Goal: Task Accomplishment & Management: Manage account settings

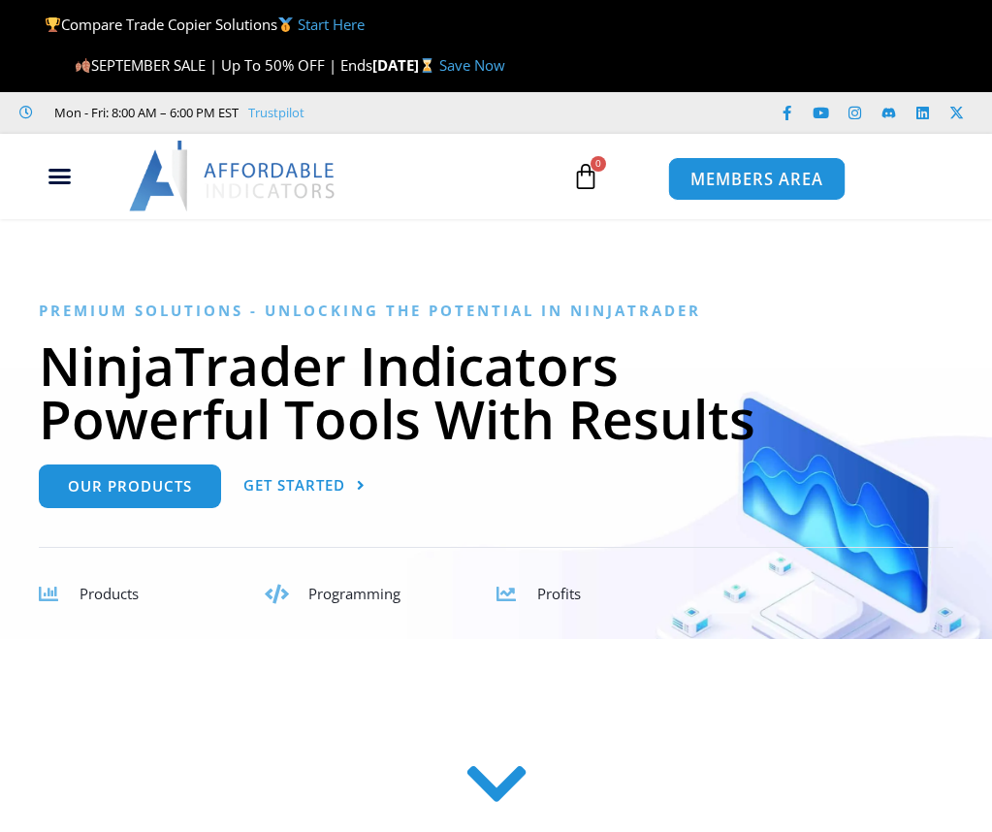
click at [766, 180] on span "MEMBERS AREA" at bounding box center [756, 179] width 133 height 16
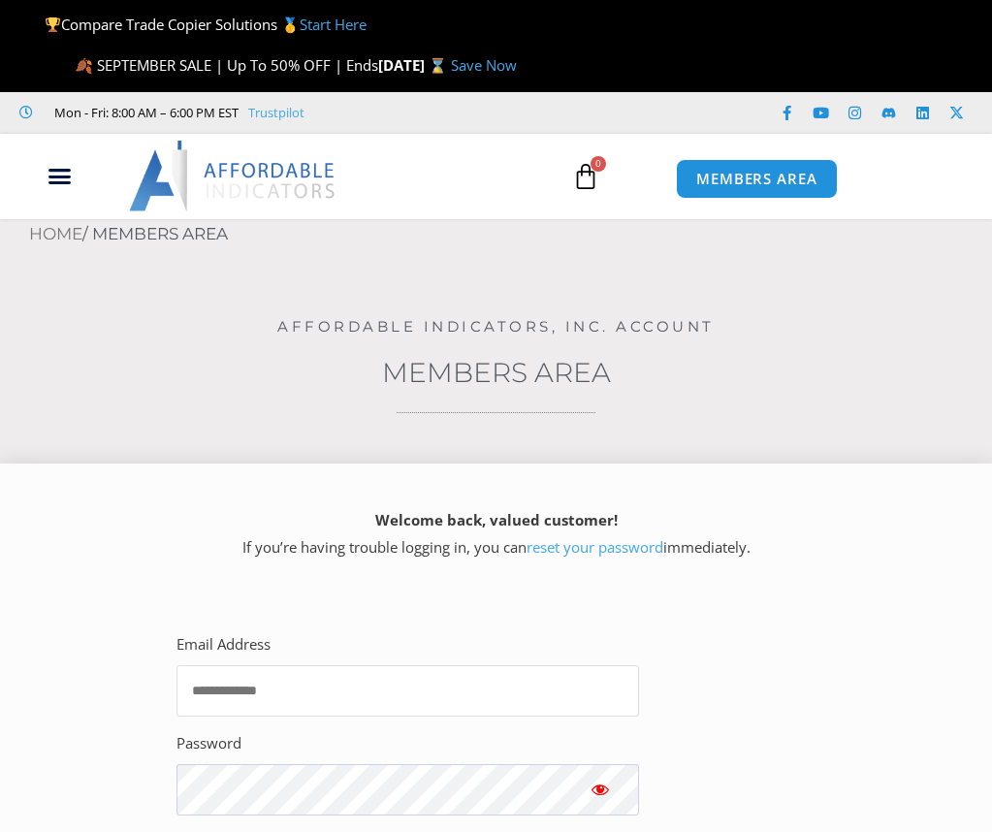
click at [341, 678] on input "Email Address" at bounding box center [407, 690] width 462 height 51
type input "**********"
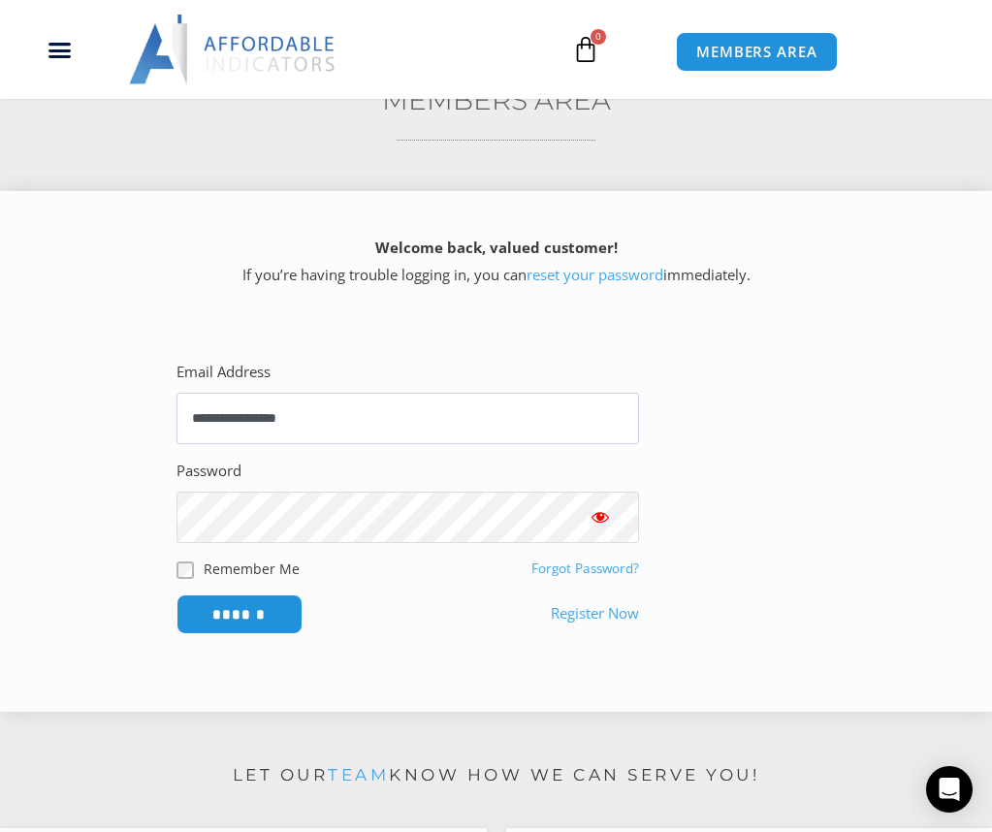
scroll to position [323, 0]
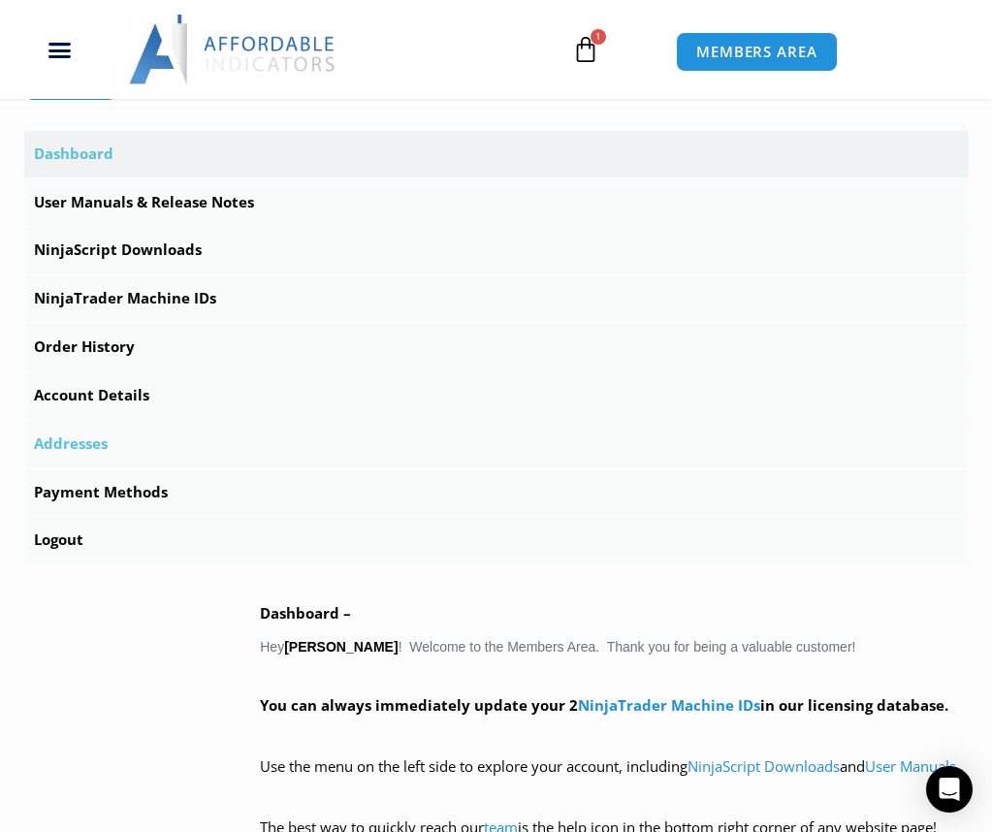
scroll to position [646, 0]
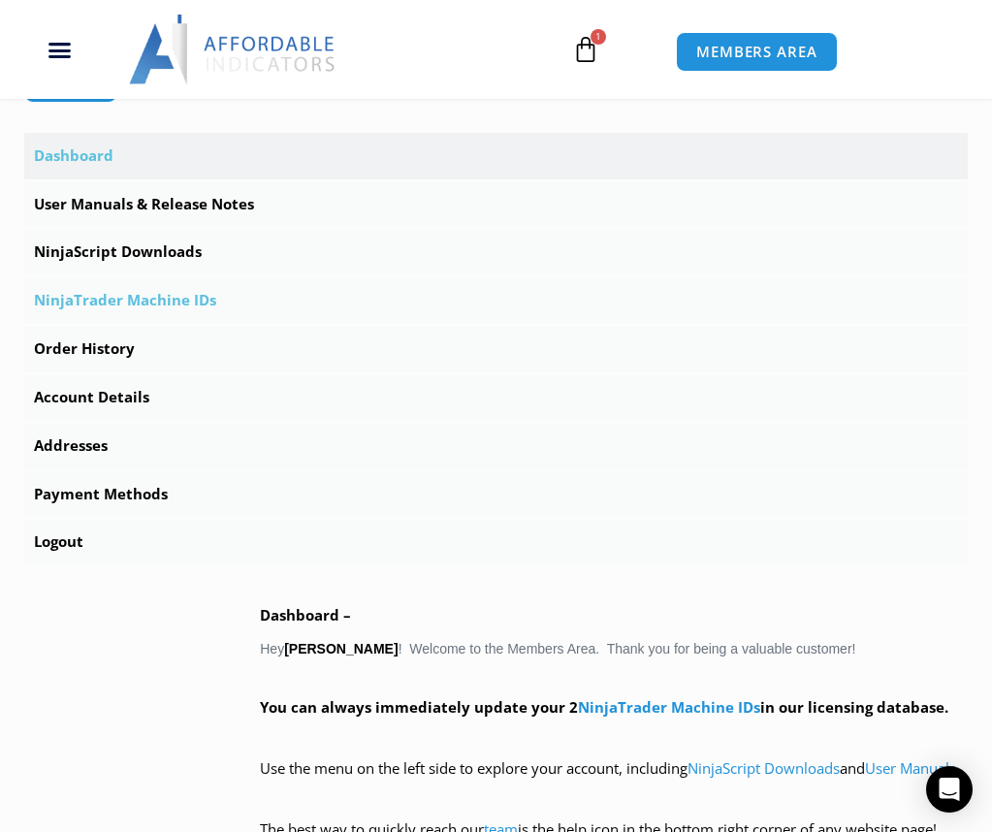
click at [89, 305] on link "NinjaTrader Machine IDs" at bounding box center [495, 300] width 943 height 47
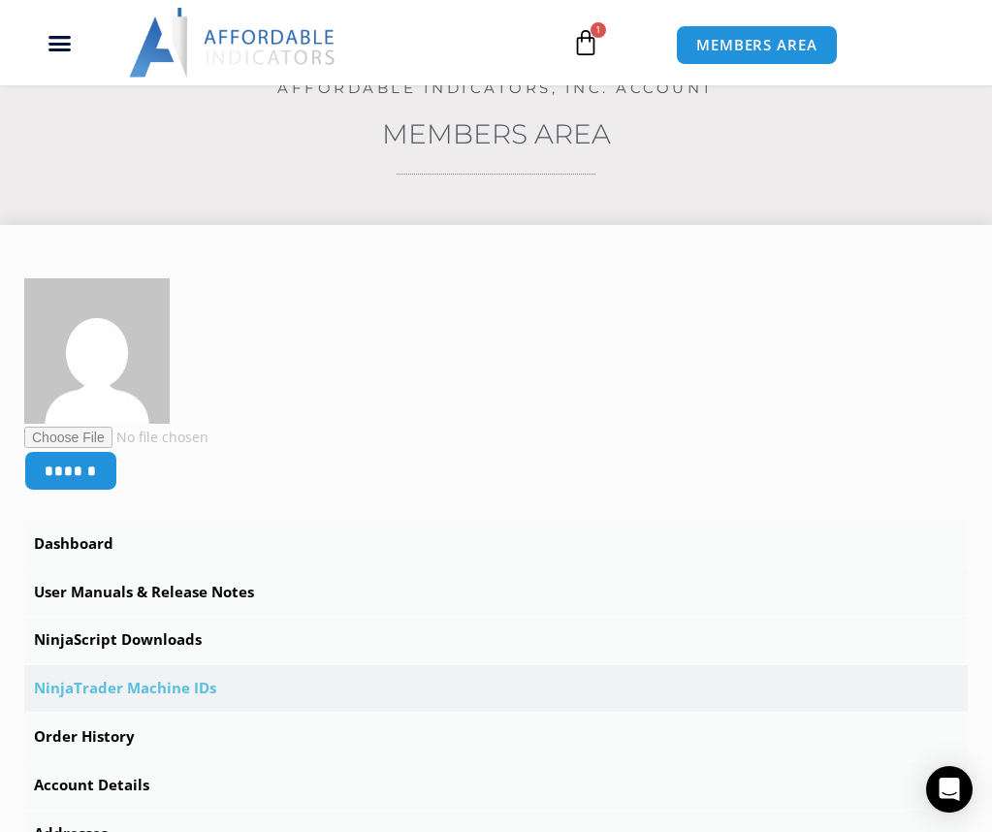
scroll to position [323, 0]
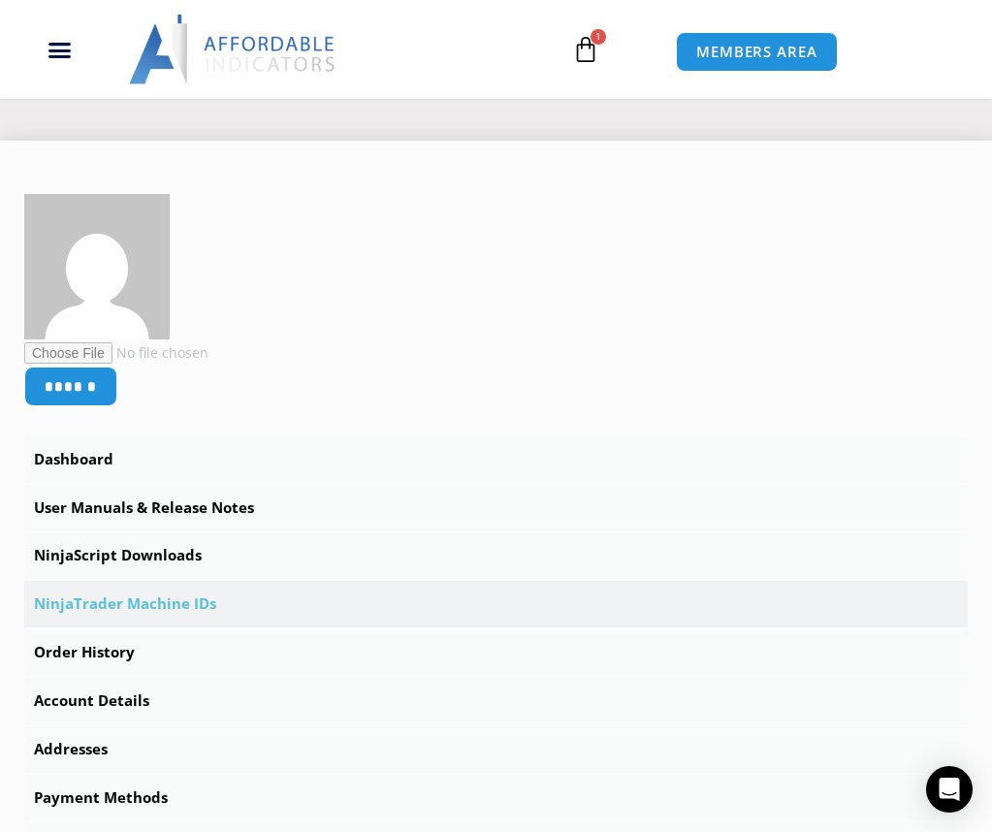
click at [168, 599] on link "NinjaTrader Machine IDs" at bounding box center [495, 604] width 943 height 47
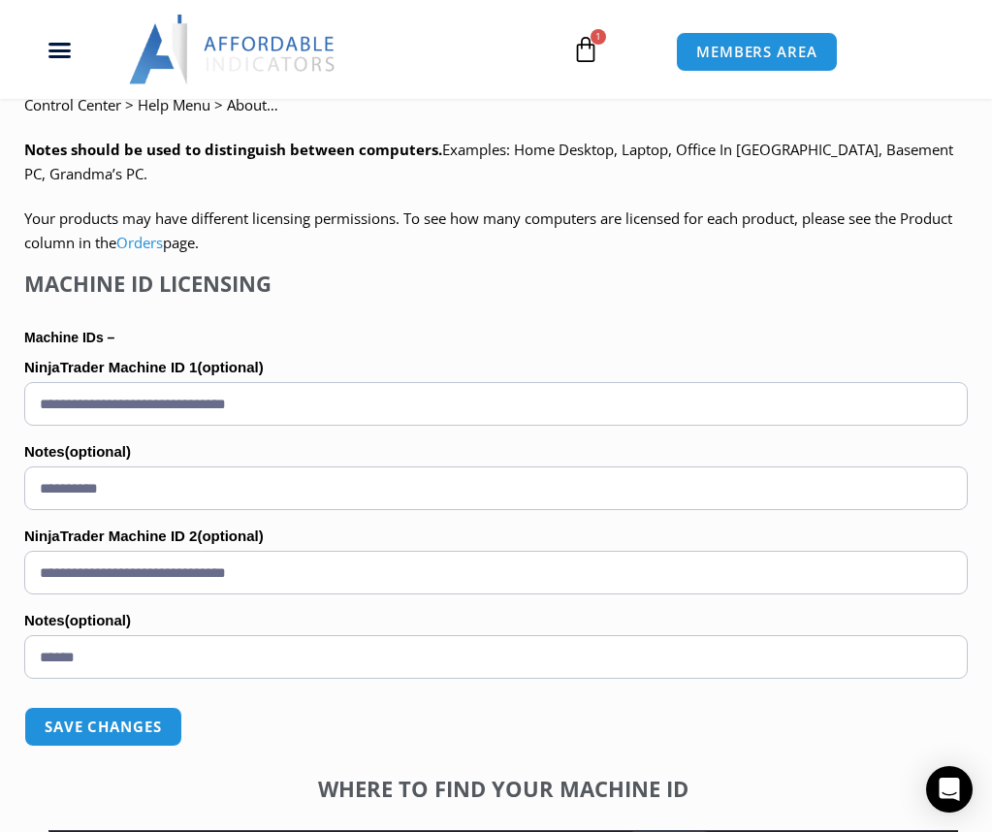
scroll to position [1357, 0]
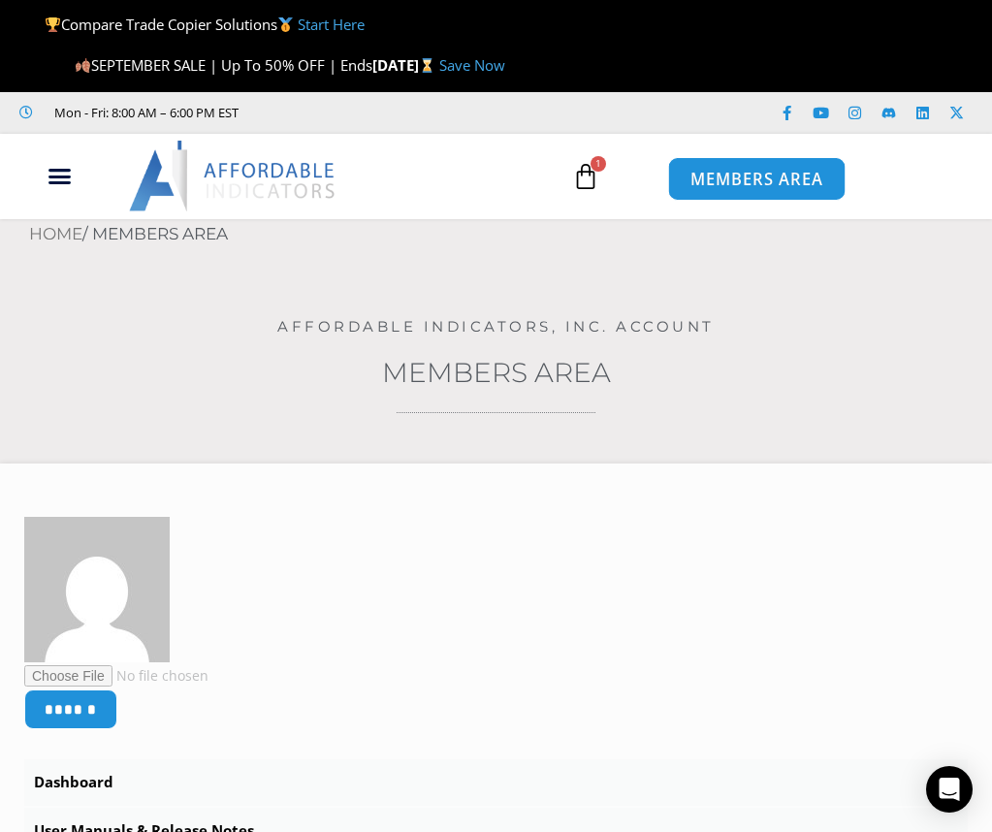
click at [787, 177] on span "MEMBERS AREA" at bounding box center [756, 179] width 133 height 16
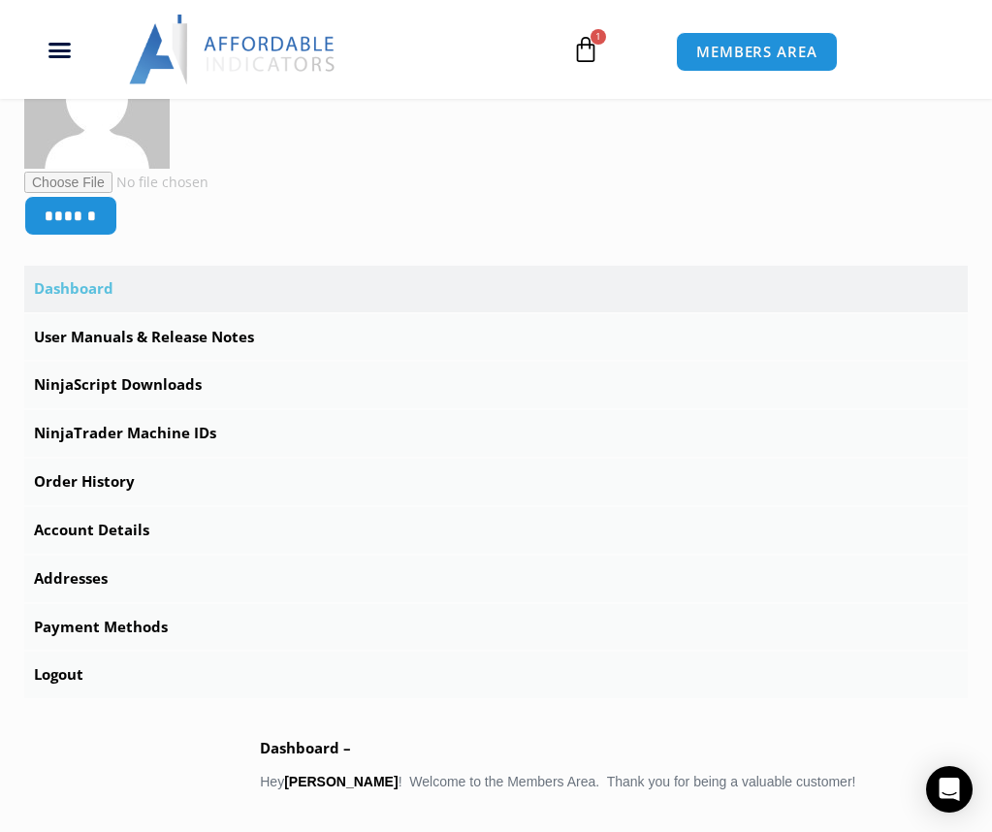
scroll to position [517, 0]
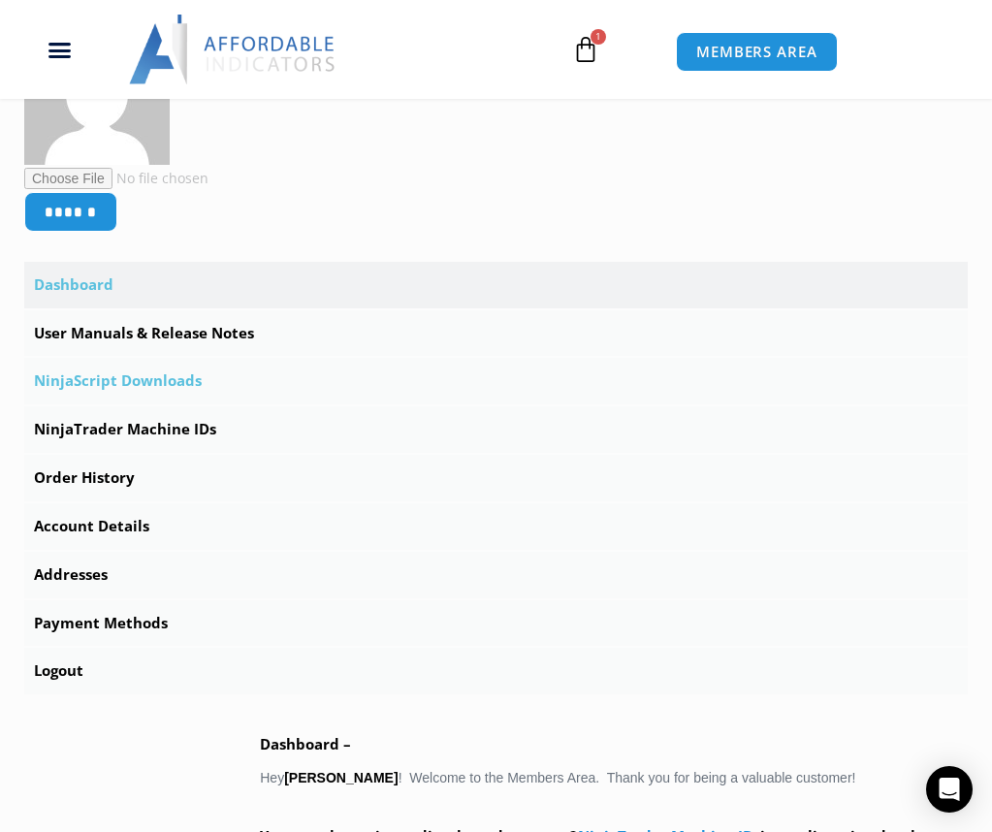
click at [150, 385] on link "NinjaScript Downloads" at bounding box center [495, 381] width 943 height 47
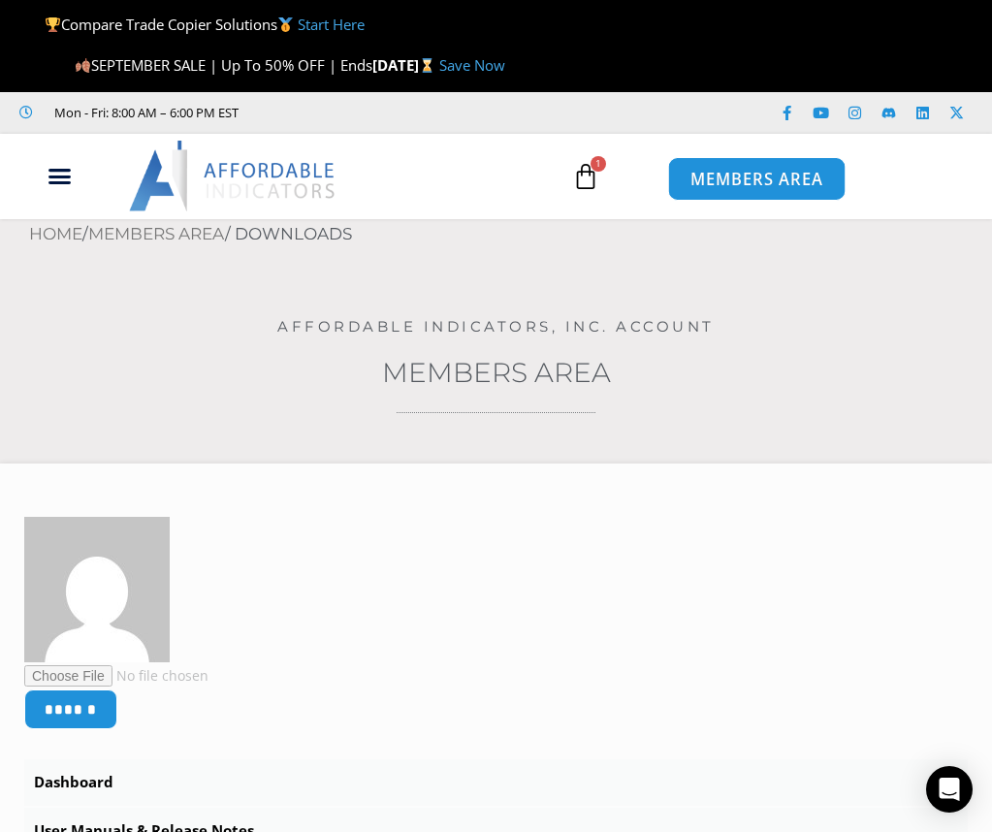
click at [766, 171] on span "MEMBERS AREA" at bounding box center [756, 179] width 133 height 16
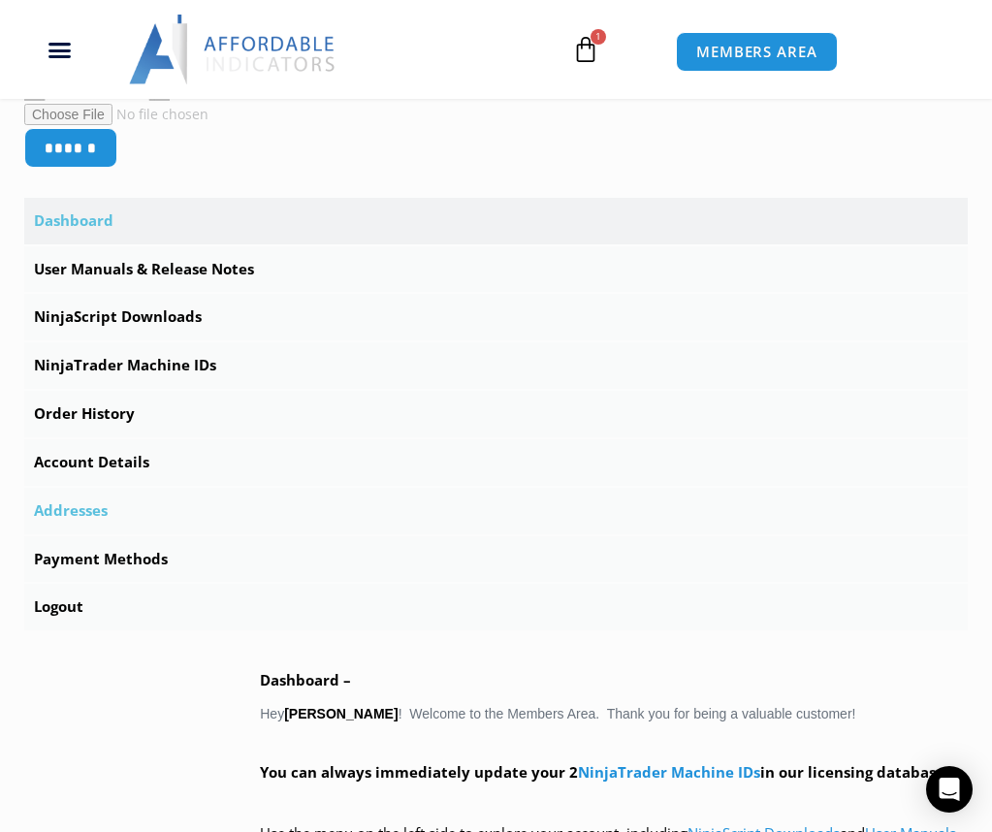
scroll to position [614, 0]
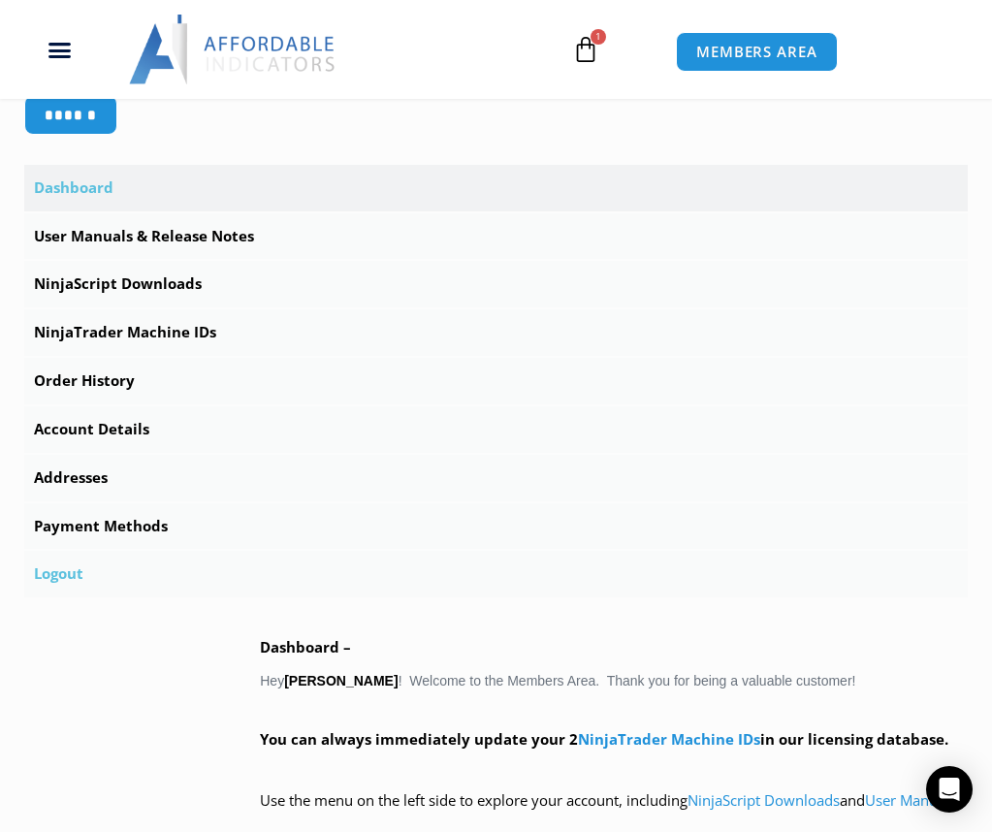
click at [70, 578] on link "Logout" at bounding box center [495, 574] width 943 height 47
